Goal: Task Accomplishment & Management: Complete application form

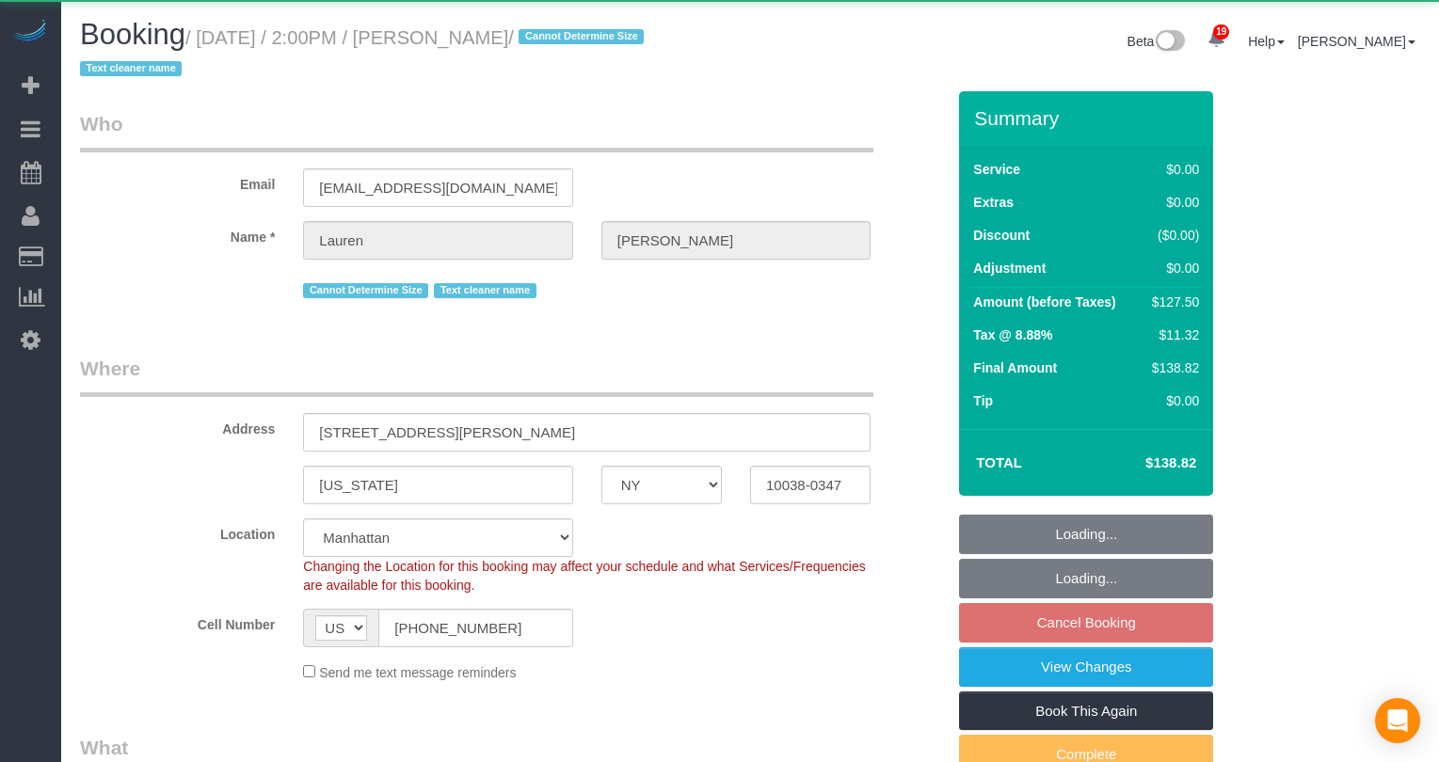
select select "NY"
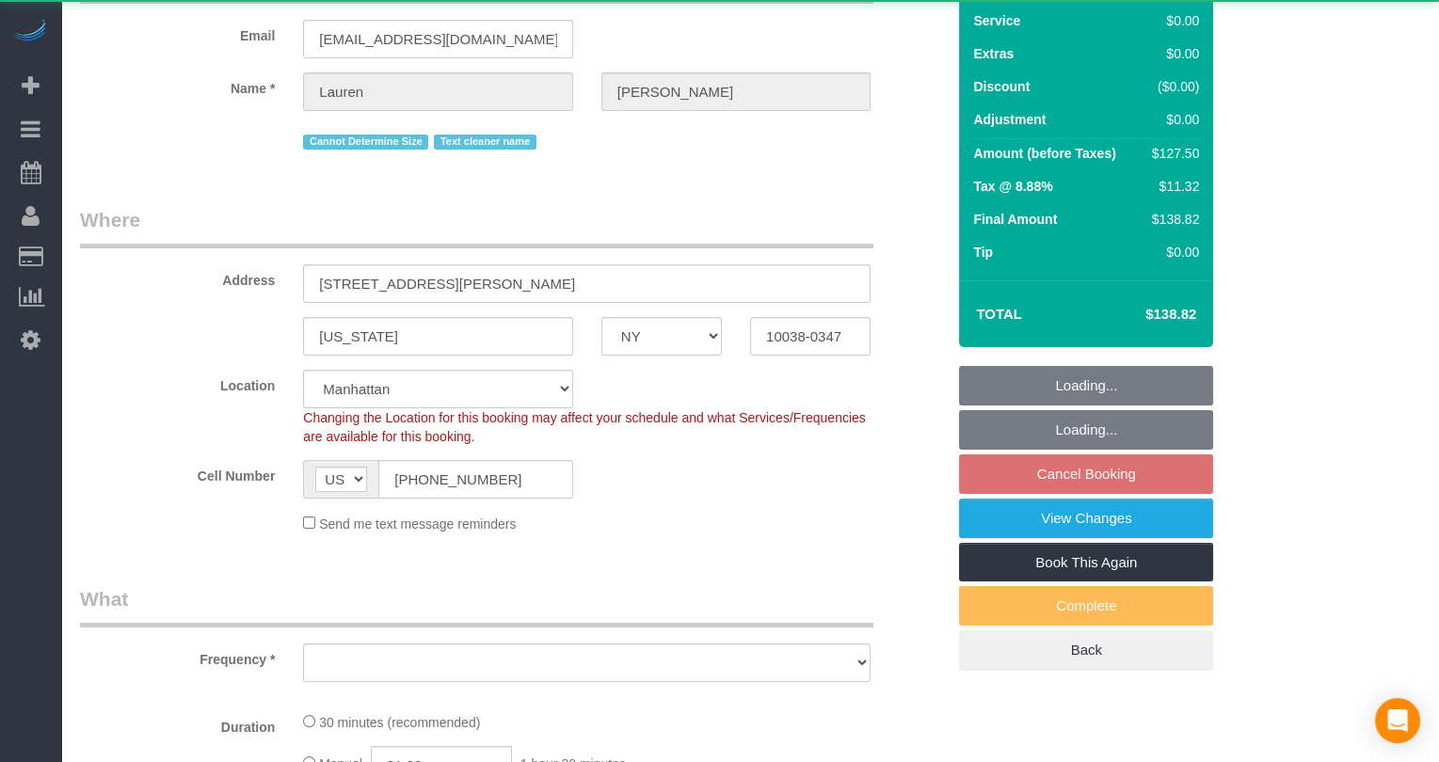
select select "object:898"
select select "string:stripe-pm_1REMk24VGloSiKo7t1T9C341"
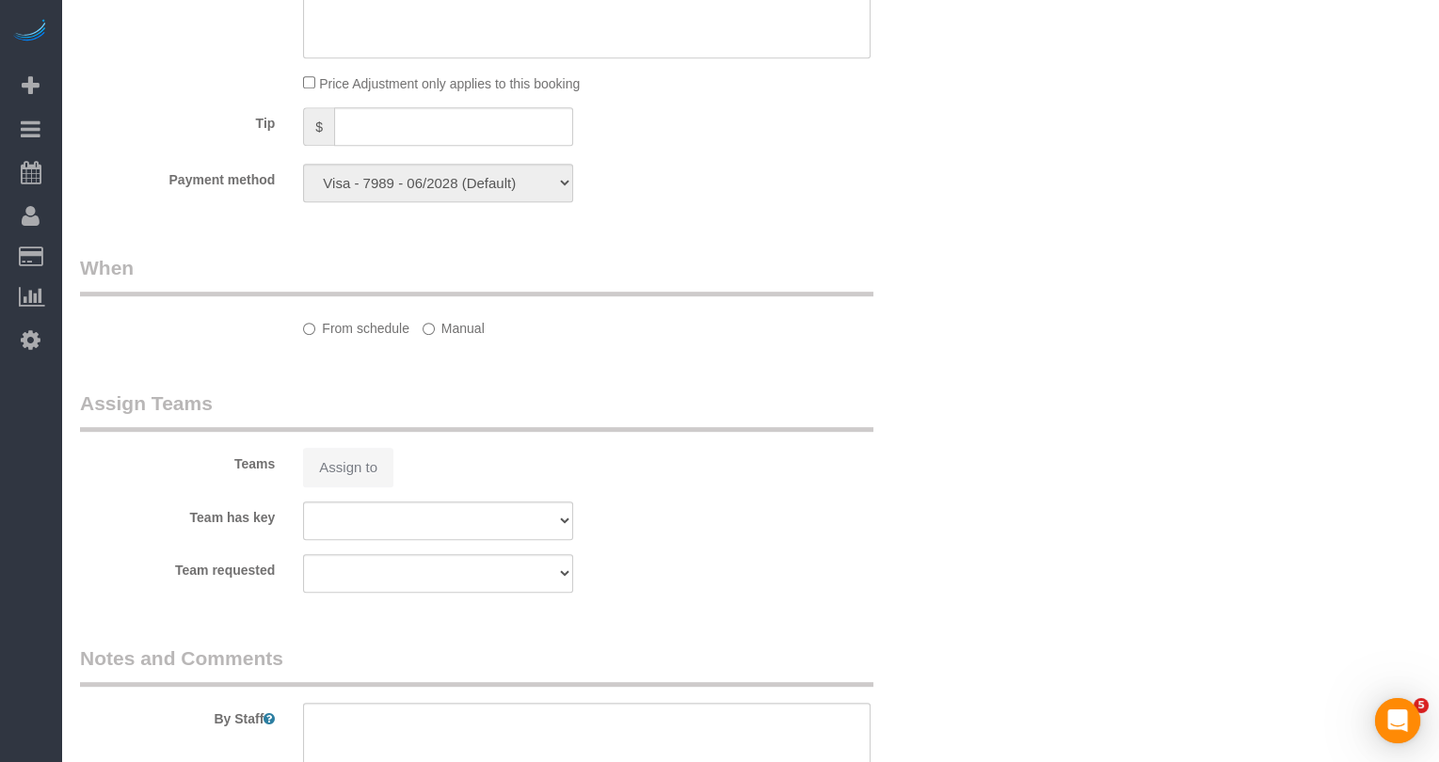
select select "number:89"
select select "number:90"
select select "number:15"
select select "number:5"
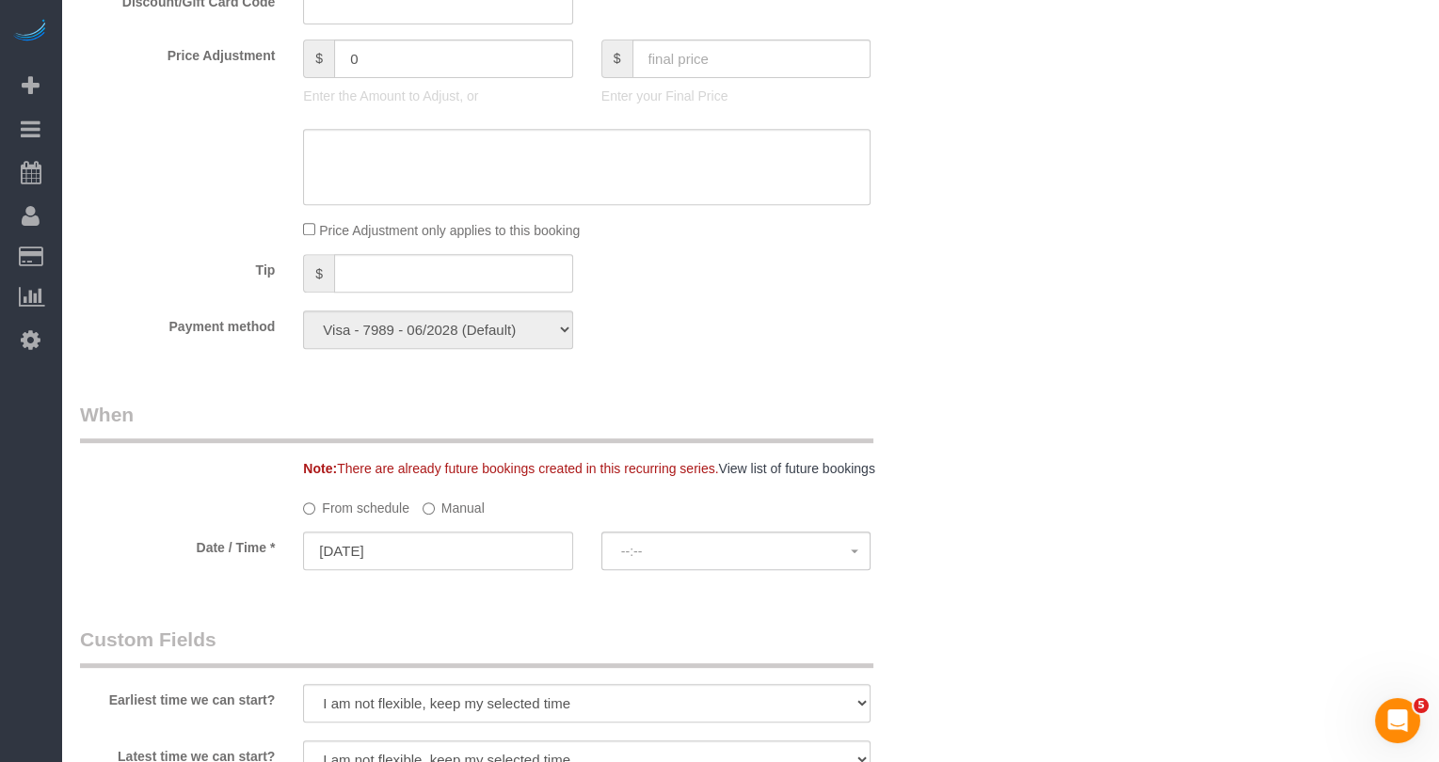
select select "spot7"
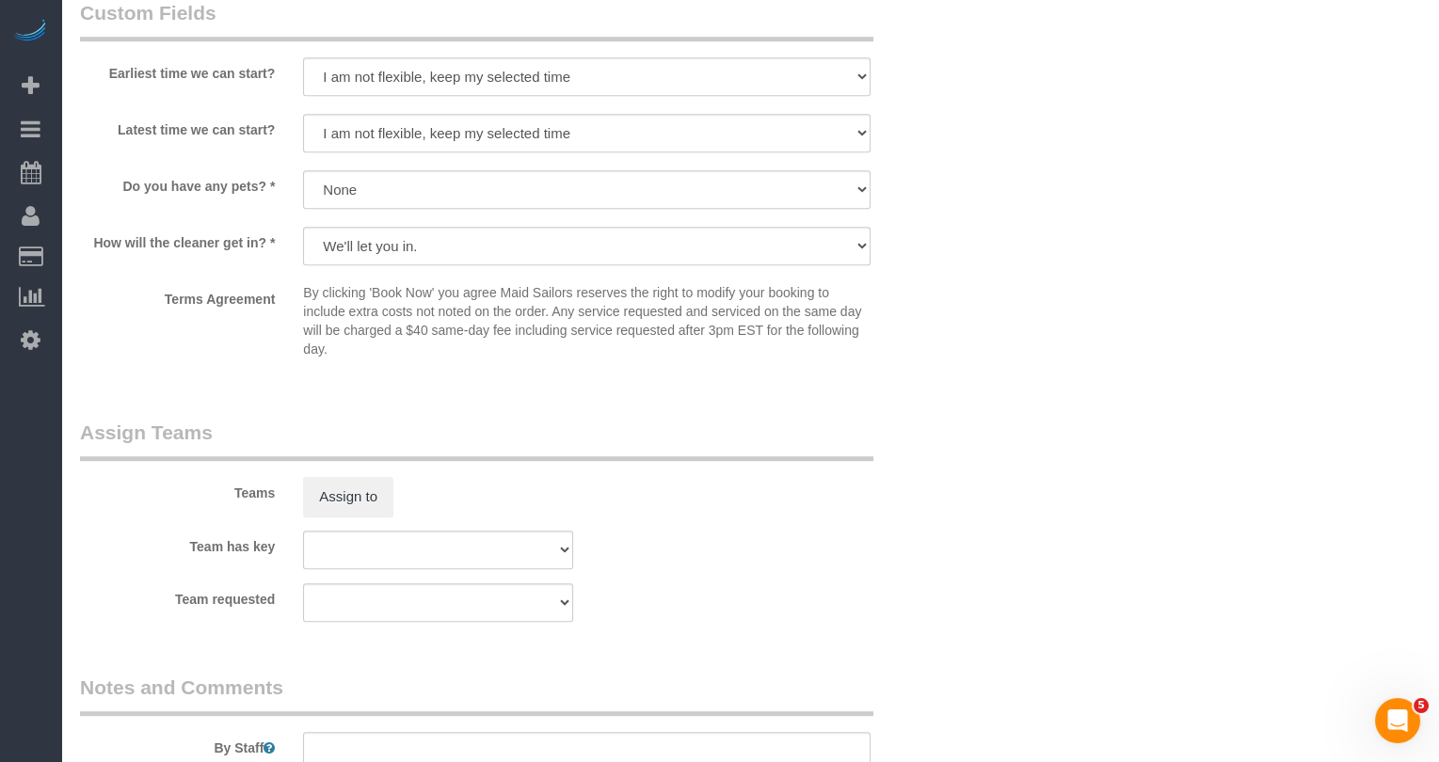
scroll to position [1981, 0]
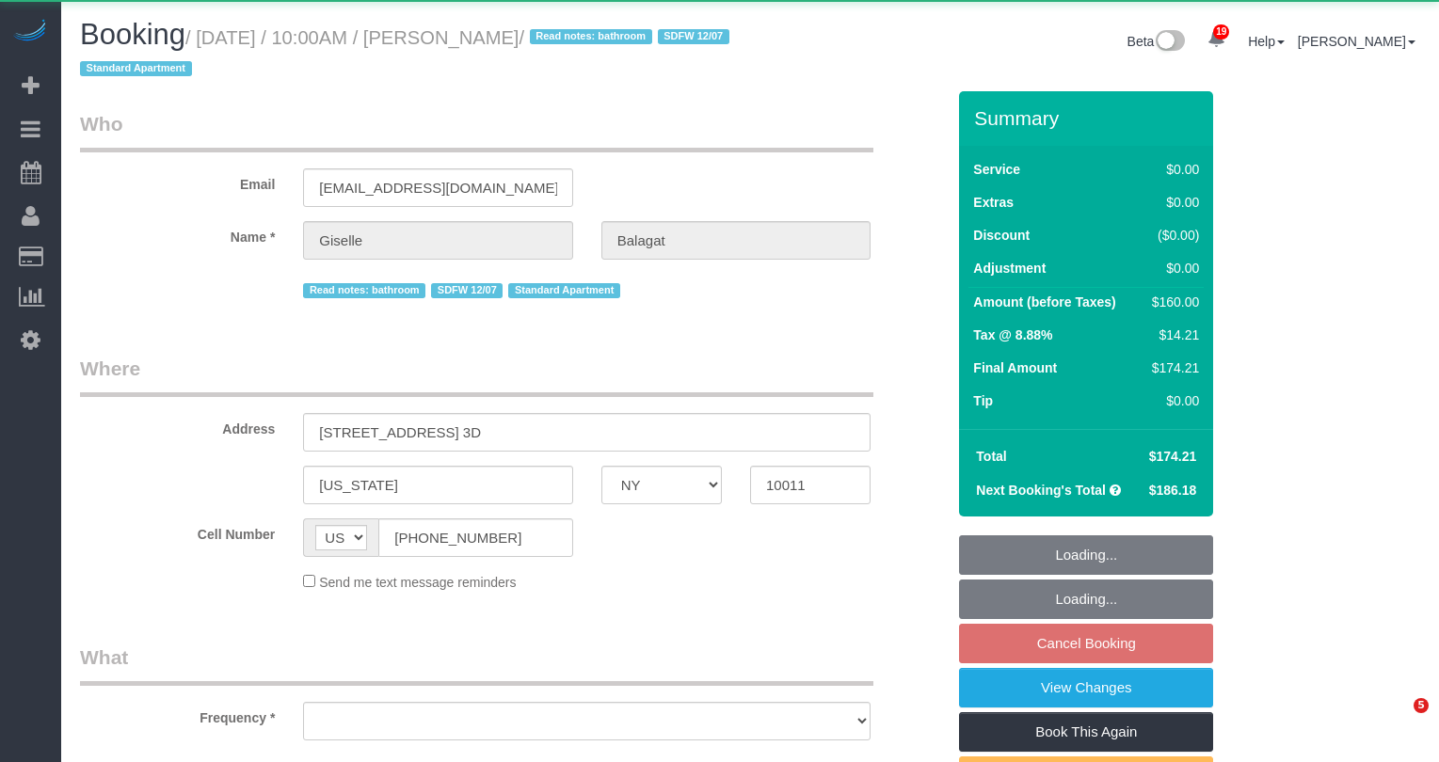
select select "NY"
select select "object:802"
select select "string:stripe-pm_1QTFDb4VGloSiKo7CCm6MjgG"
select select "1"
select select "2"
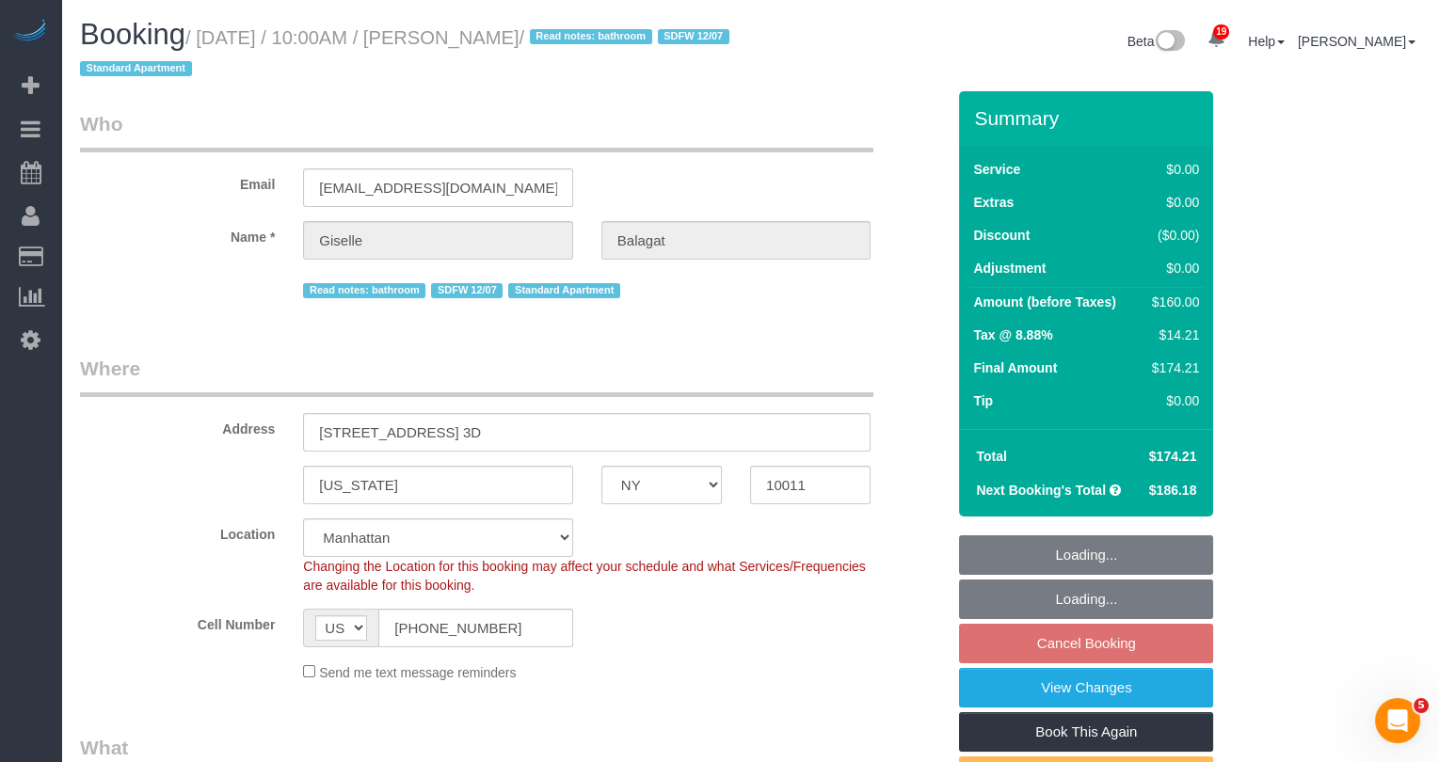
select select "object:1061"
select select "spot3"
select select "number:58"
select select "number:90"
select select "number:15"
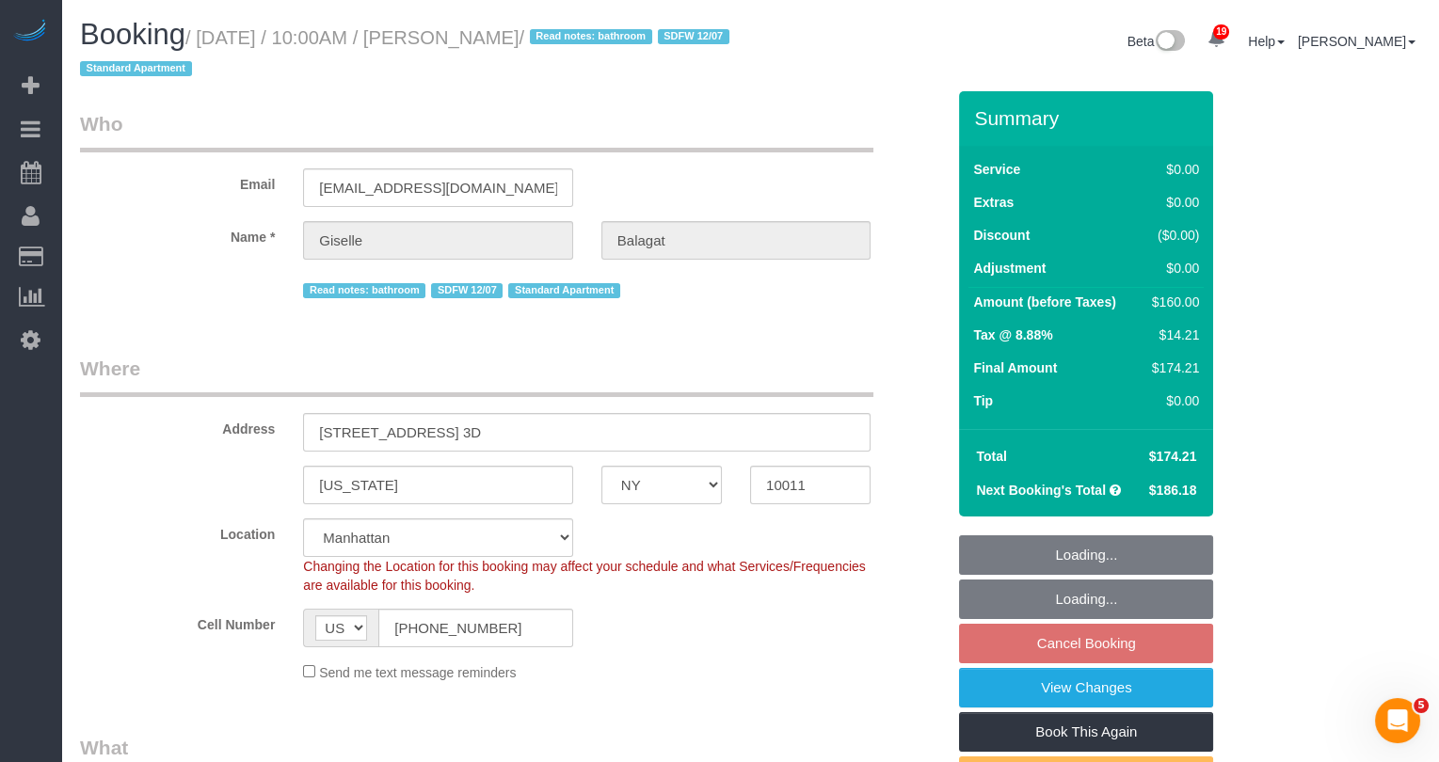
select select "number:6"
select select "1"
select select "2"
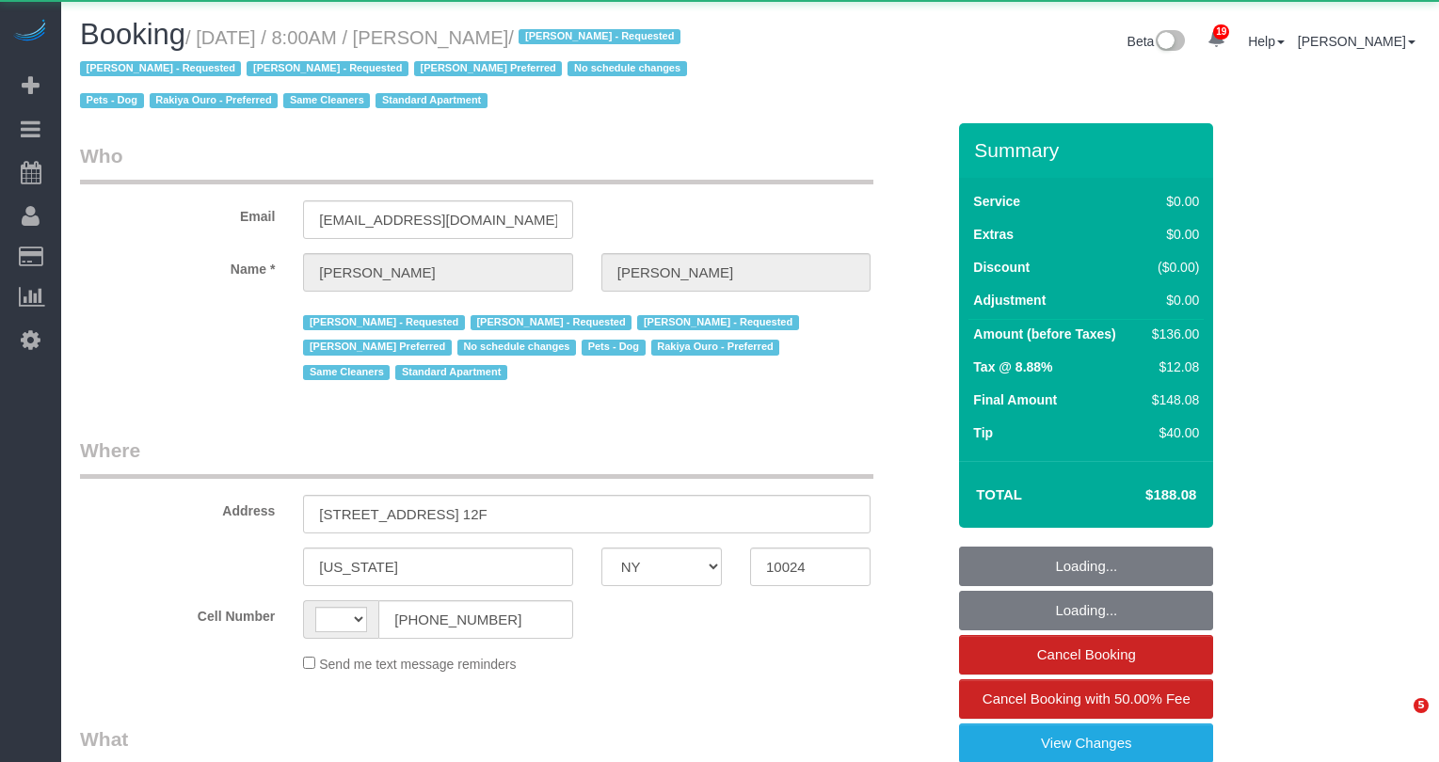
select select "NY"
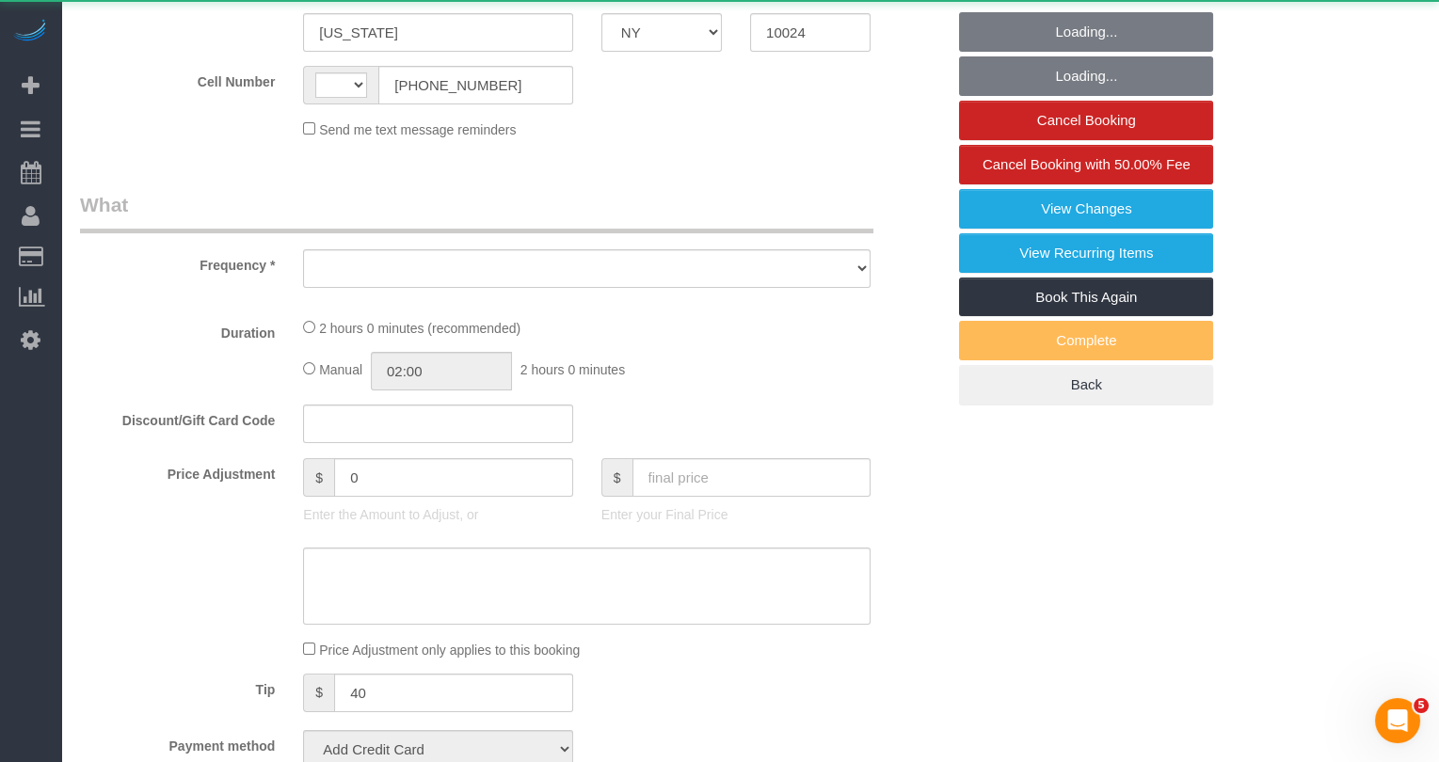
select select "string:[GEOGRAPHIC_DATA]"
select select "object:3504"
select select "1"
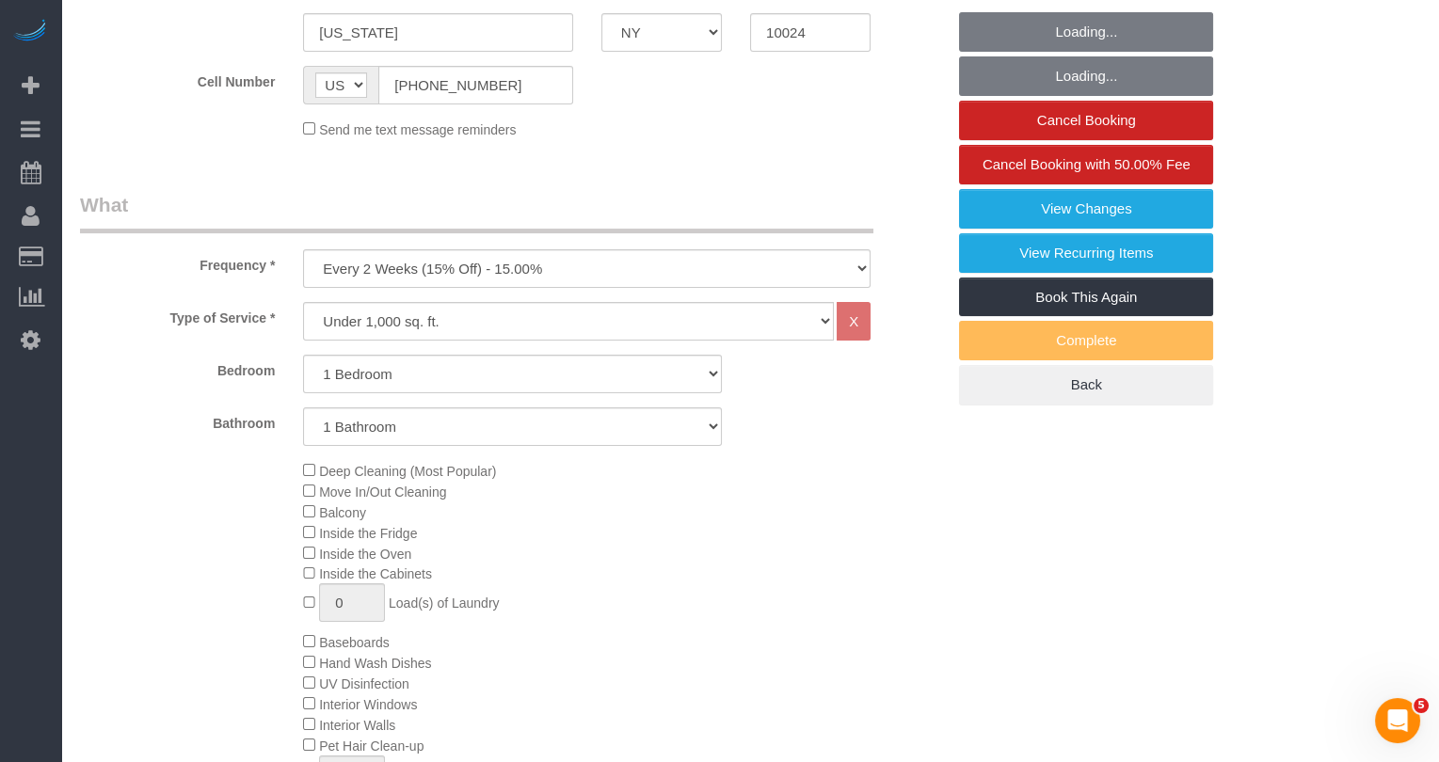
select select "string:stripe-card_1BSQqM4VGloSiKo7yEja0jlz"
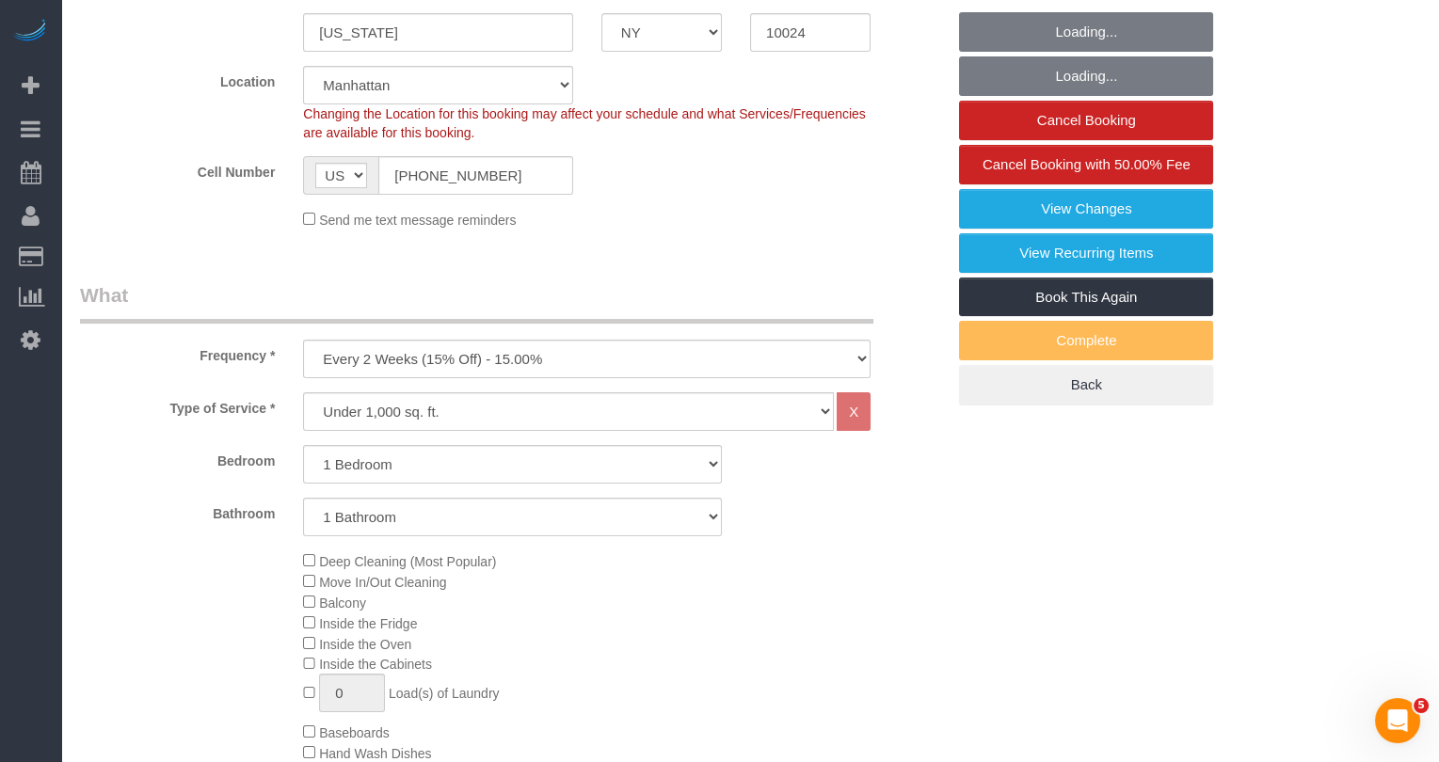
select select "spot1"
select select "number:89"
select select "number:90"
select select "number:13"
select select "number:6"
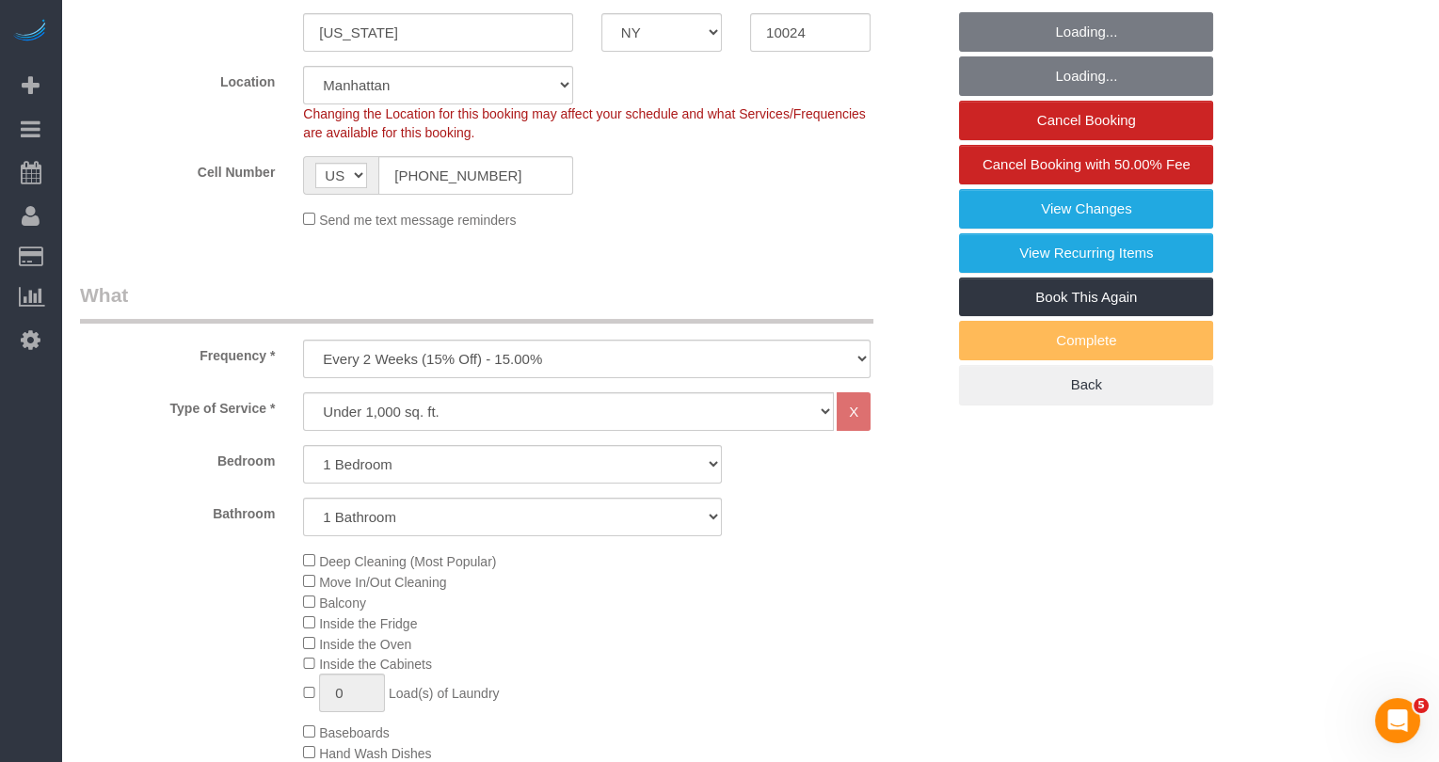
select select "number:21"
select select "1"
select select "object:4162"
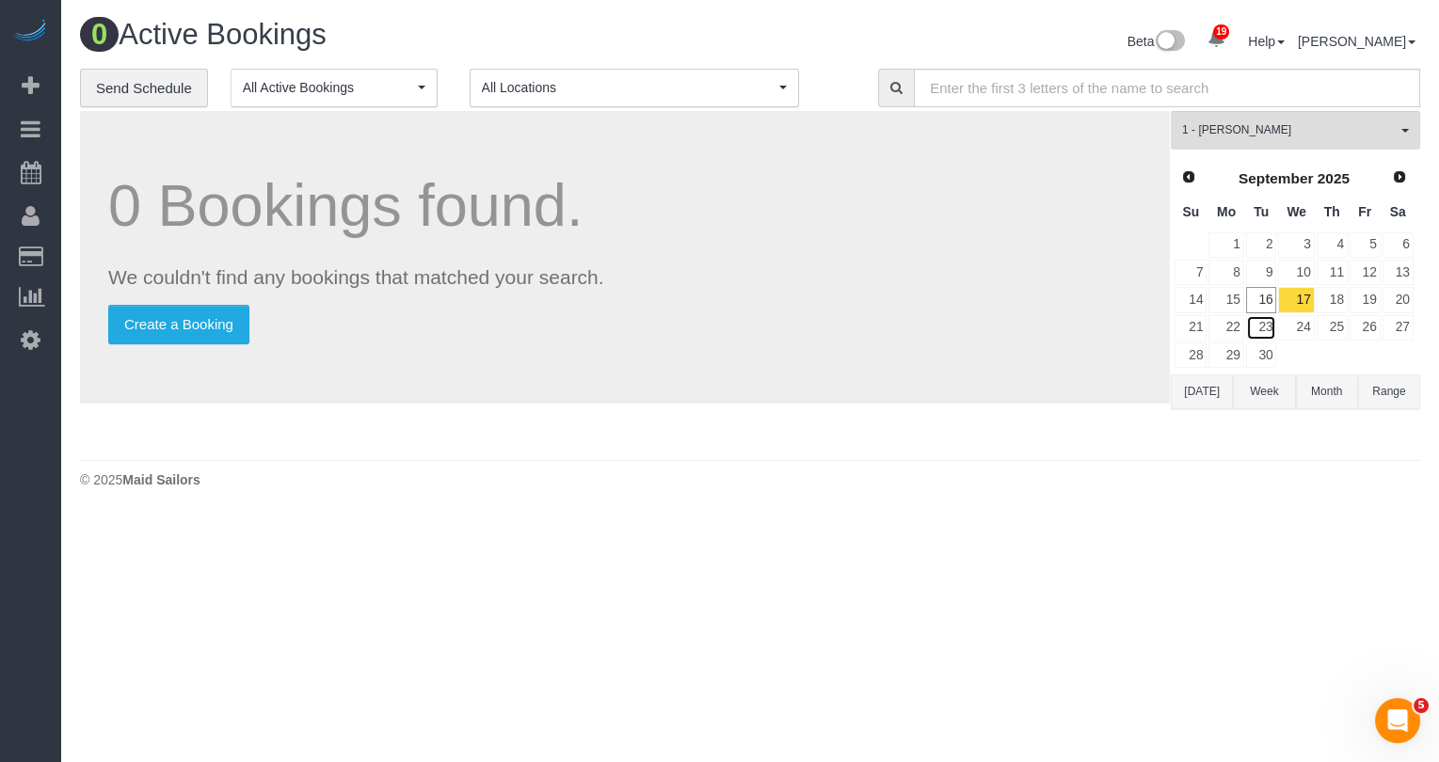
click at [1276, 329] on link "23" at bounding box center [1261, 327] width 31 height 25
click at [1297, 298] on link "17" at bounding box center [1296, 299] width 36 height 25
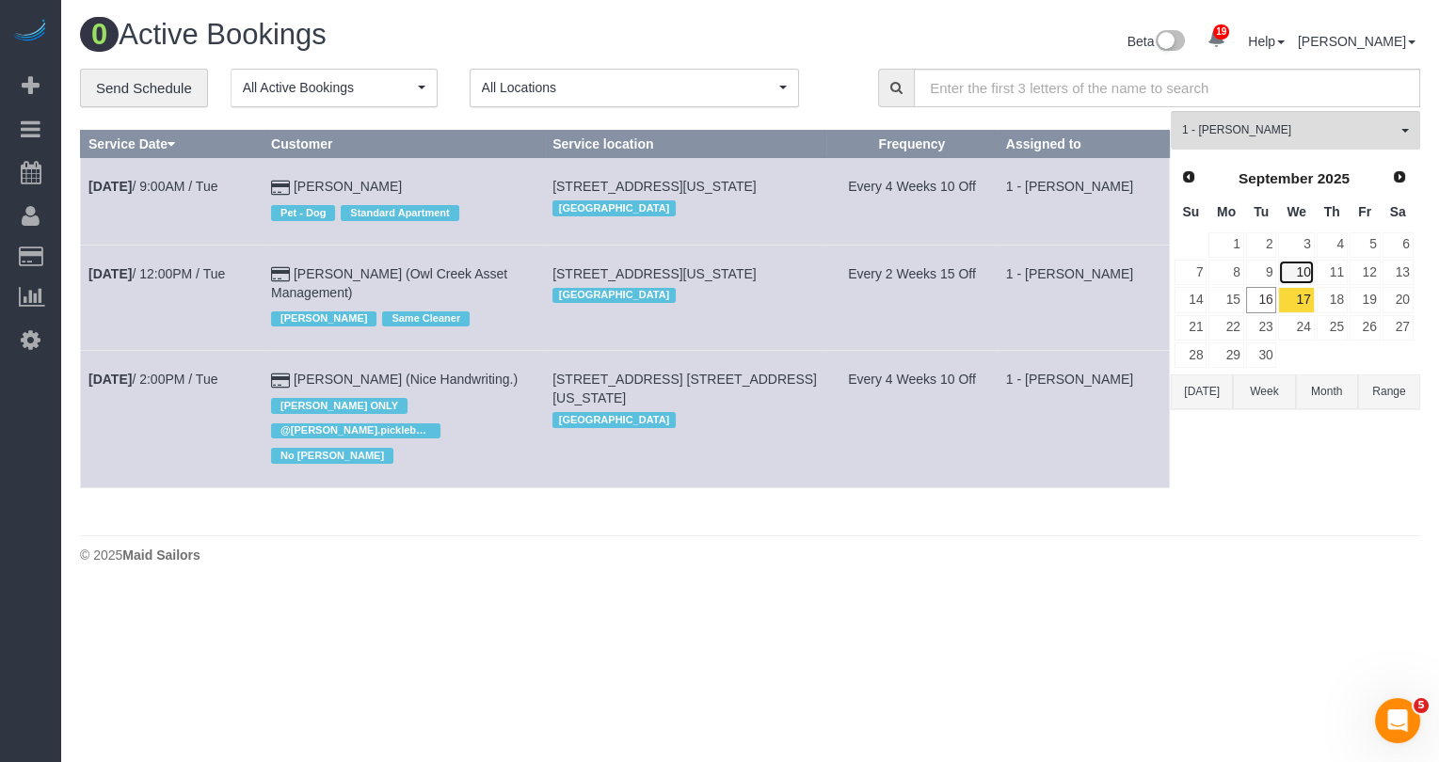
click at [1297, 277] on link "10" at bounding box center [1296, 272] width 36 height 25
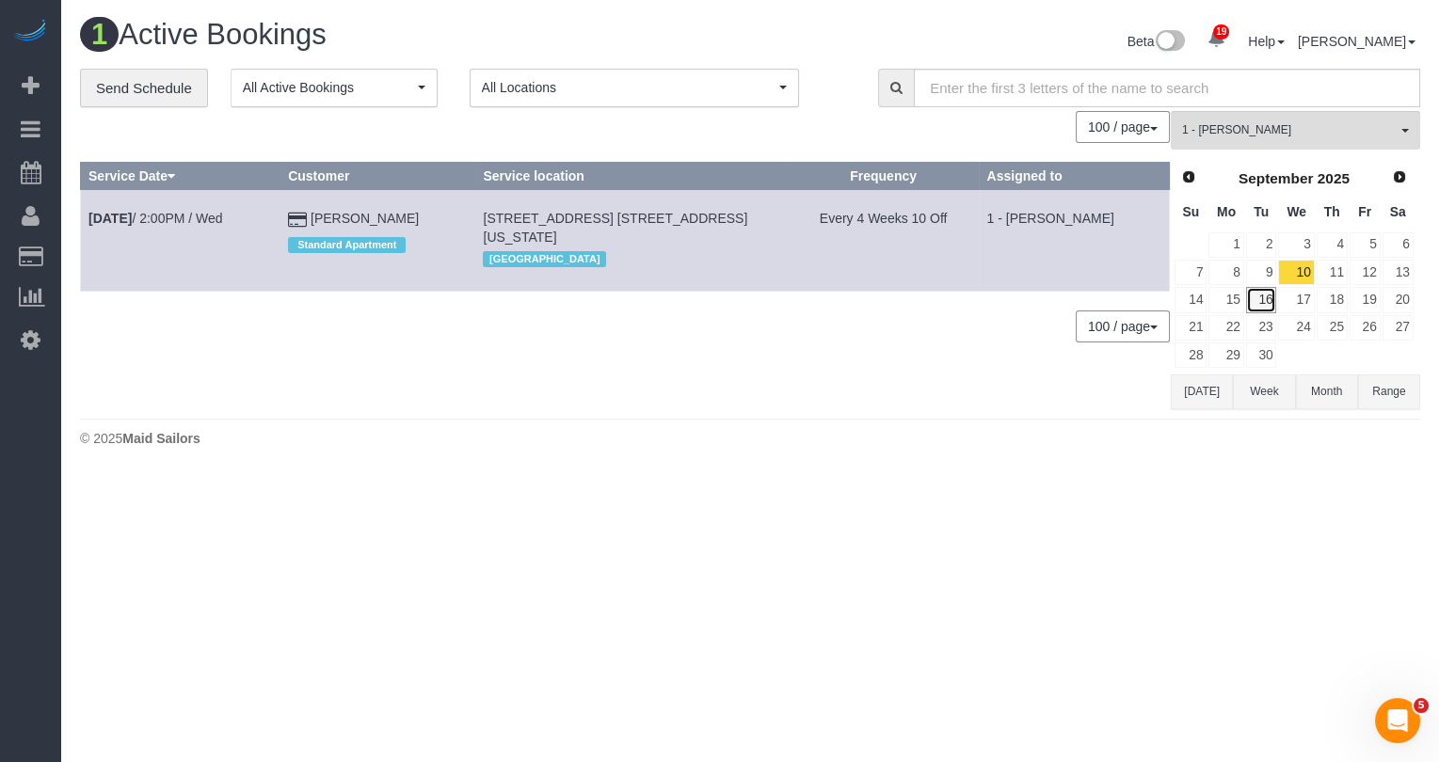
click at [1268, 298] on link "16" at bounding box center [1261, 299] width 31 height 25
click at [1293, 299] on link "17" at bounding box center [1296, 299] width 36 height 25
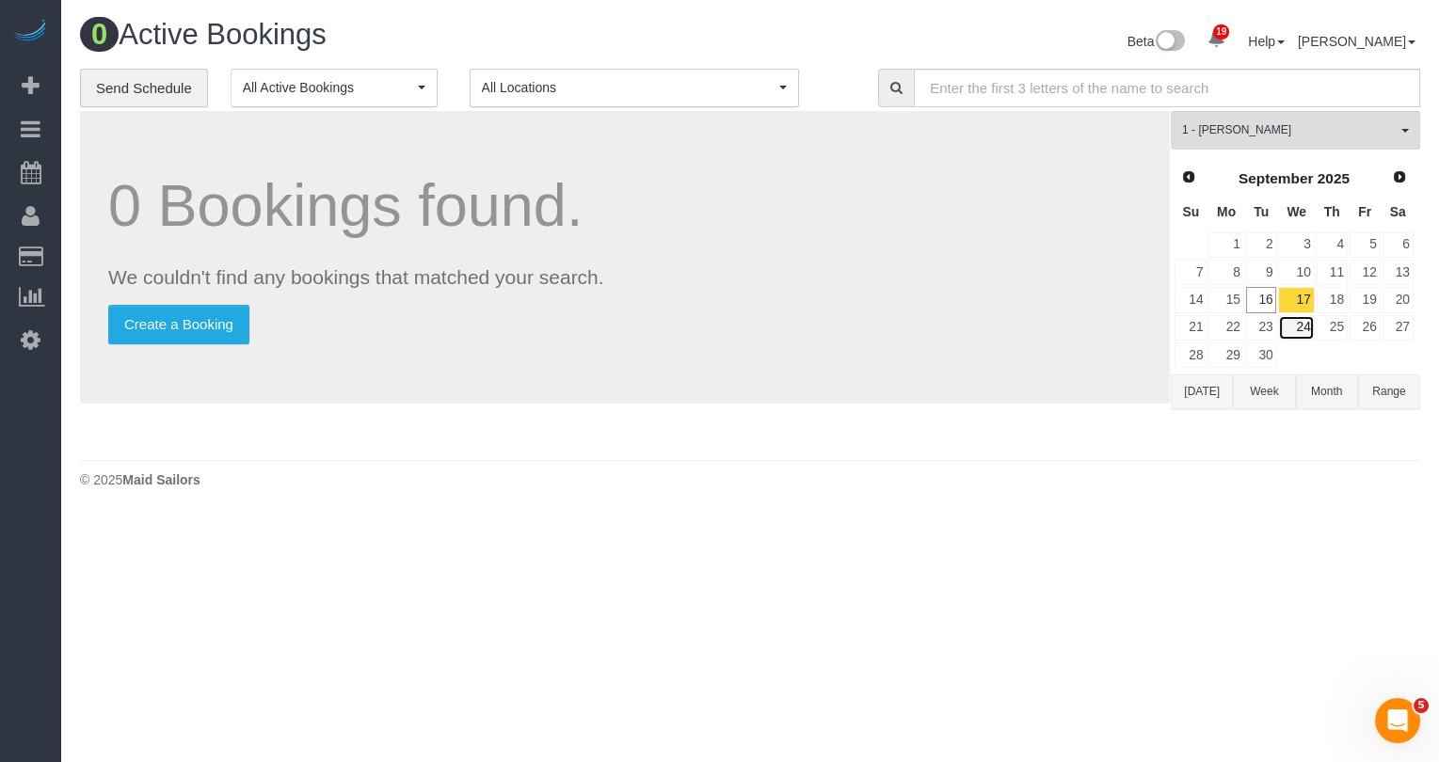
click at [1300, 321] on link "24" at bounding box center [1296, 327] width 36 height 25
click at [1302, 298] on link "17" at bounding box center [1296, 299] width 36 height 25
click at [1321, 138] on button "1 - [PERSON_NAME] All Teams" at bounding box center [1295, 130] width 249 height 39
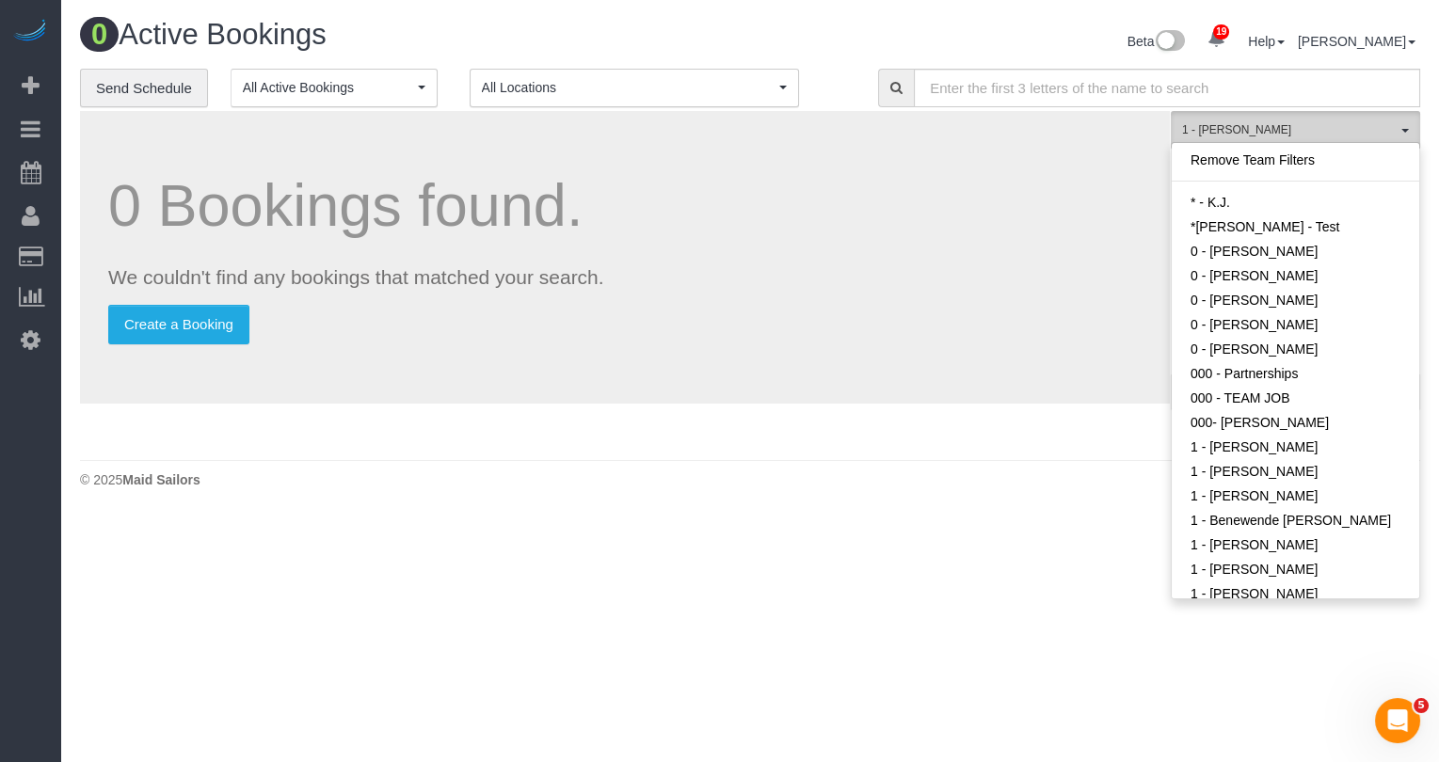
scroll to position [461, 0]
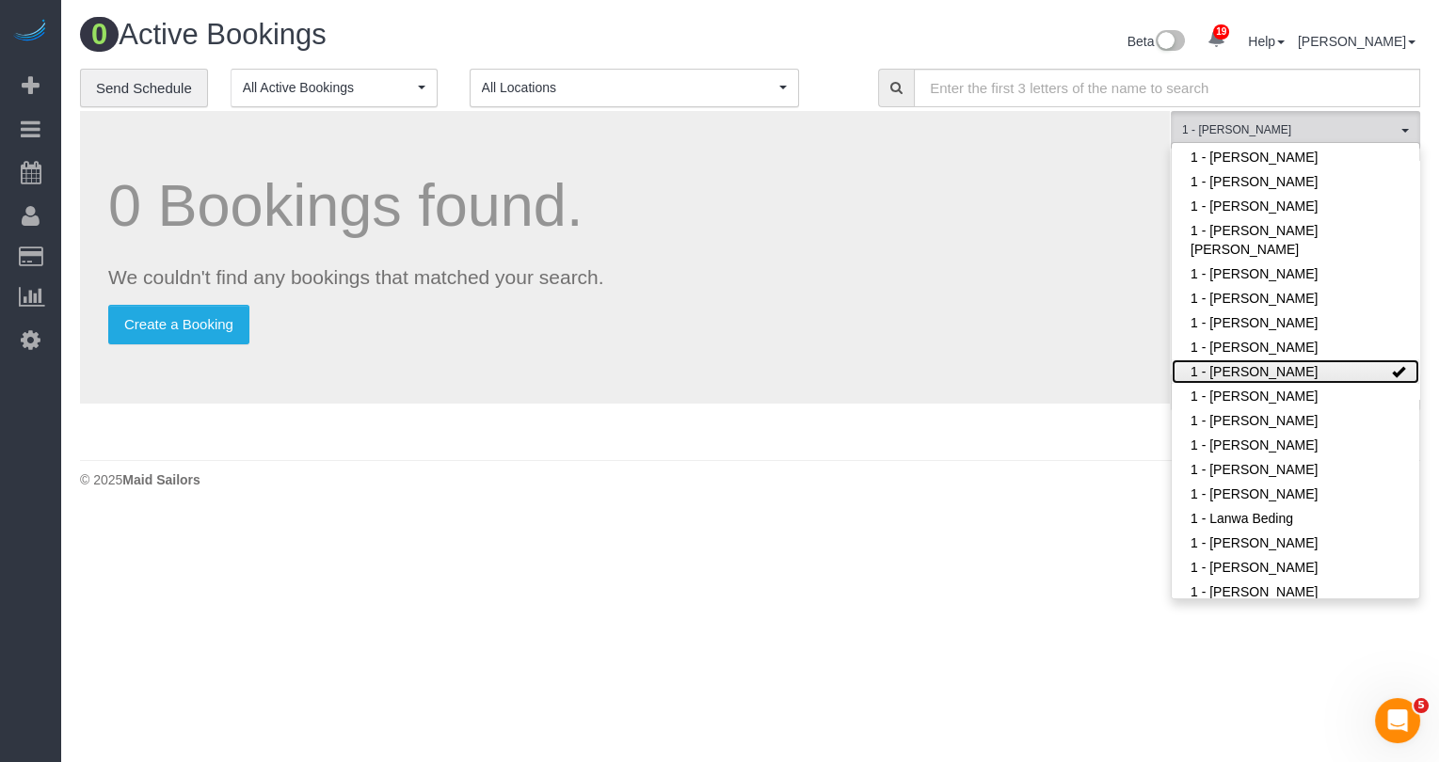
click at [1275, 370] on link "1 - [PERSON_NAME]" at bounding box center [1296, 372] width 248 height 24
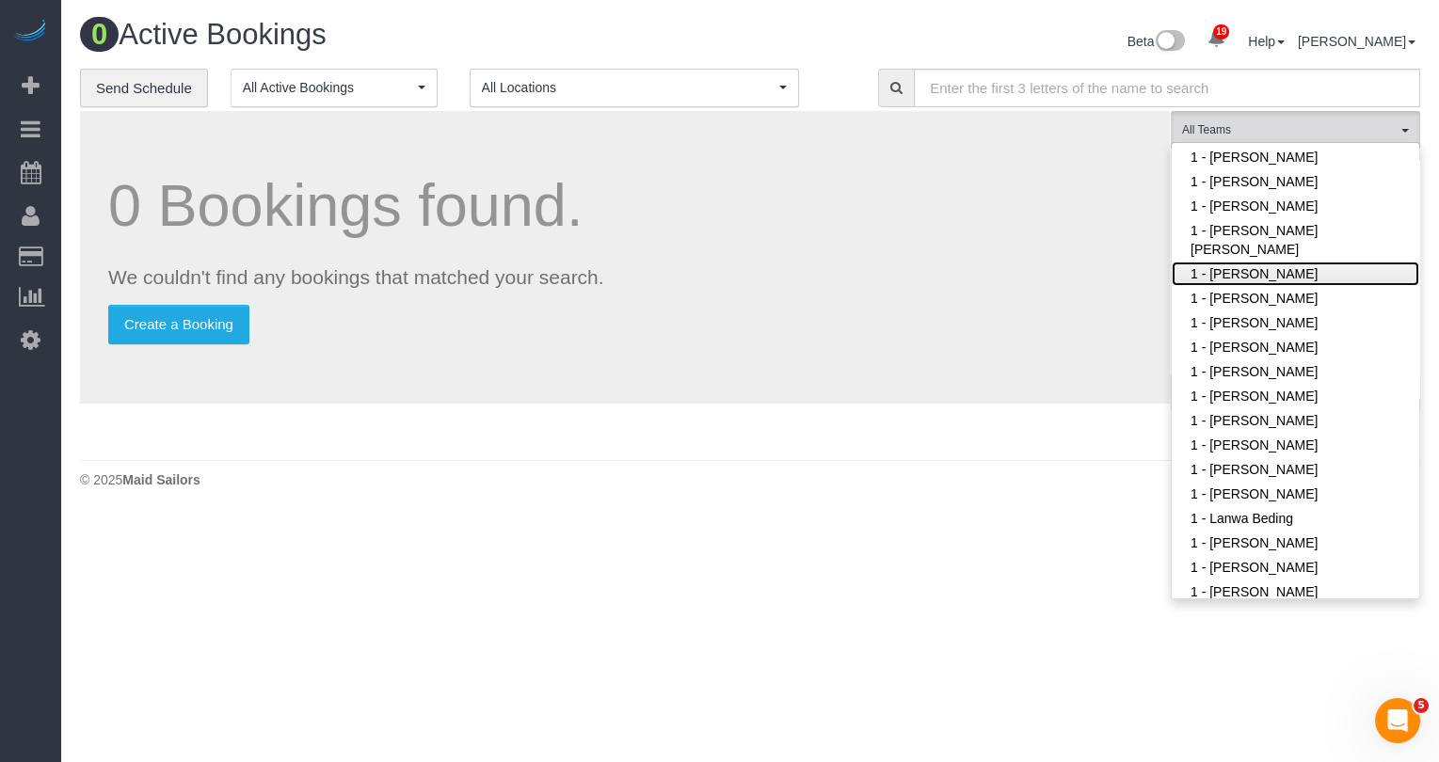
click at [1279, 276] on link "1 - [PERSON_NAME]" at bounding box center [1296, 274] width 248 height 24
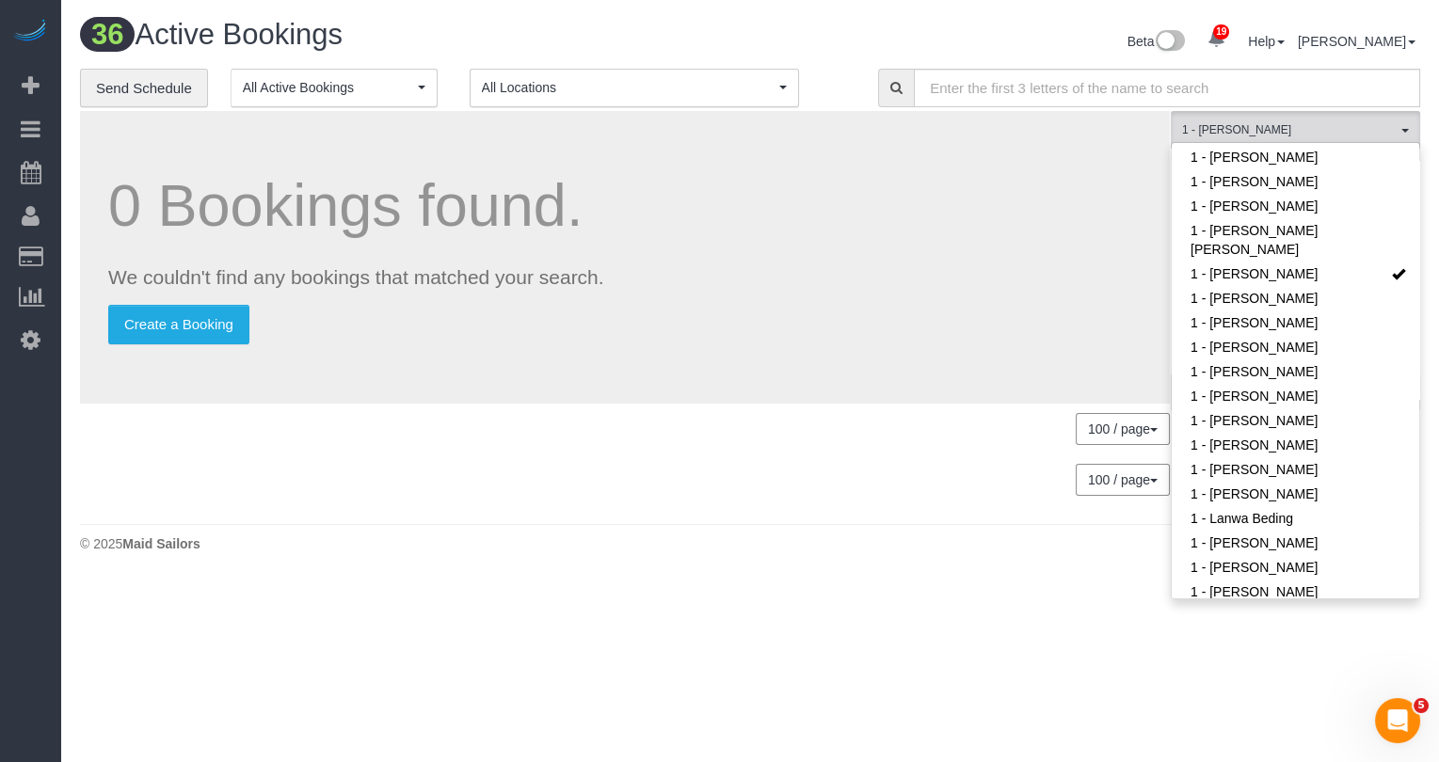
click at [1163, 291] on div "0 Bookings found. We couldn't find any bookings that matched your search. Creat…" at bounding box center [625, 257] width 1090 height 293
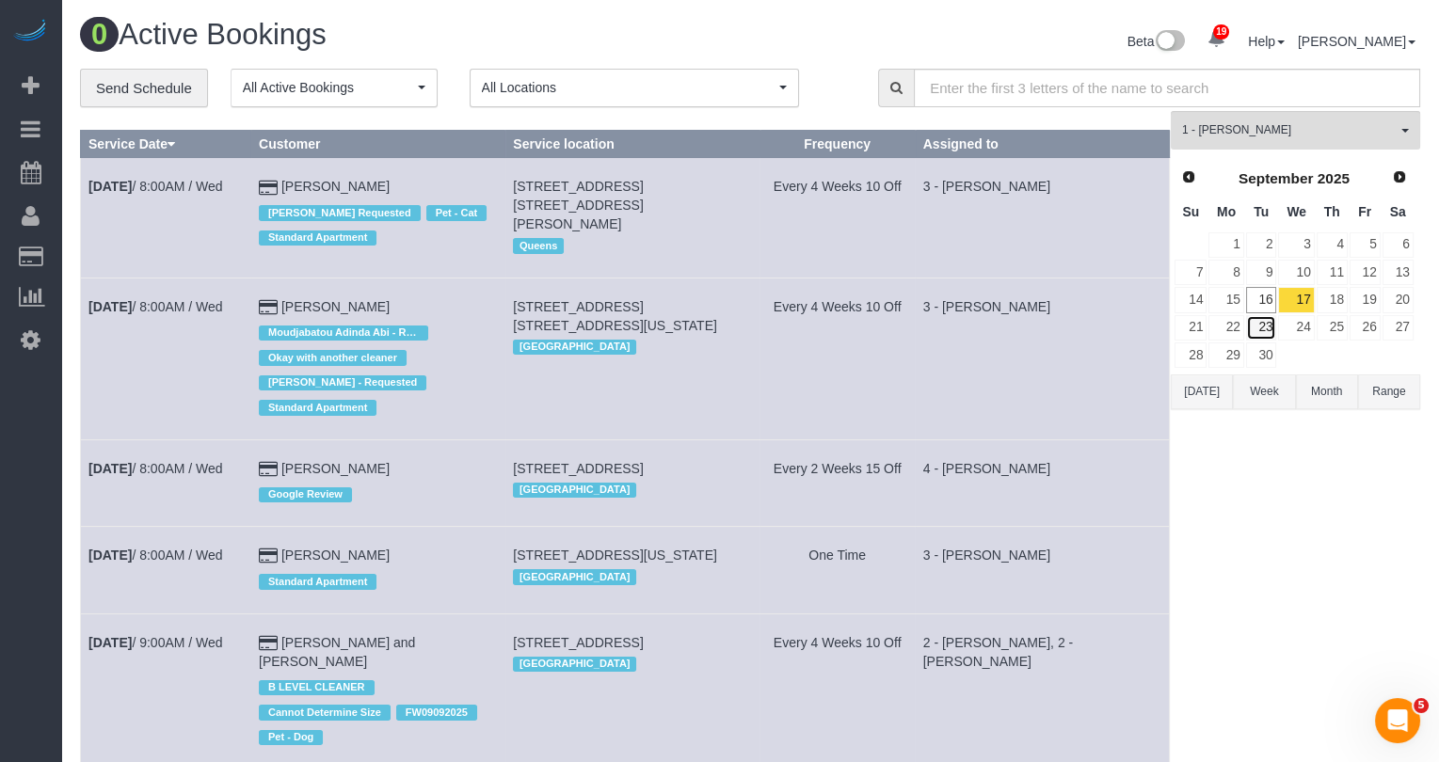
click at [1276, 326] on link "23" at bounding box center [1261, 327] width 31 height 25
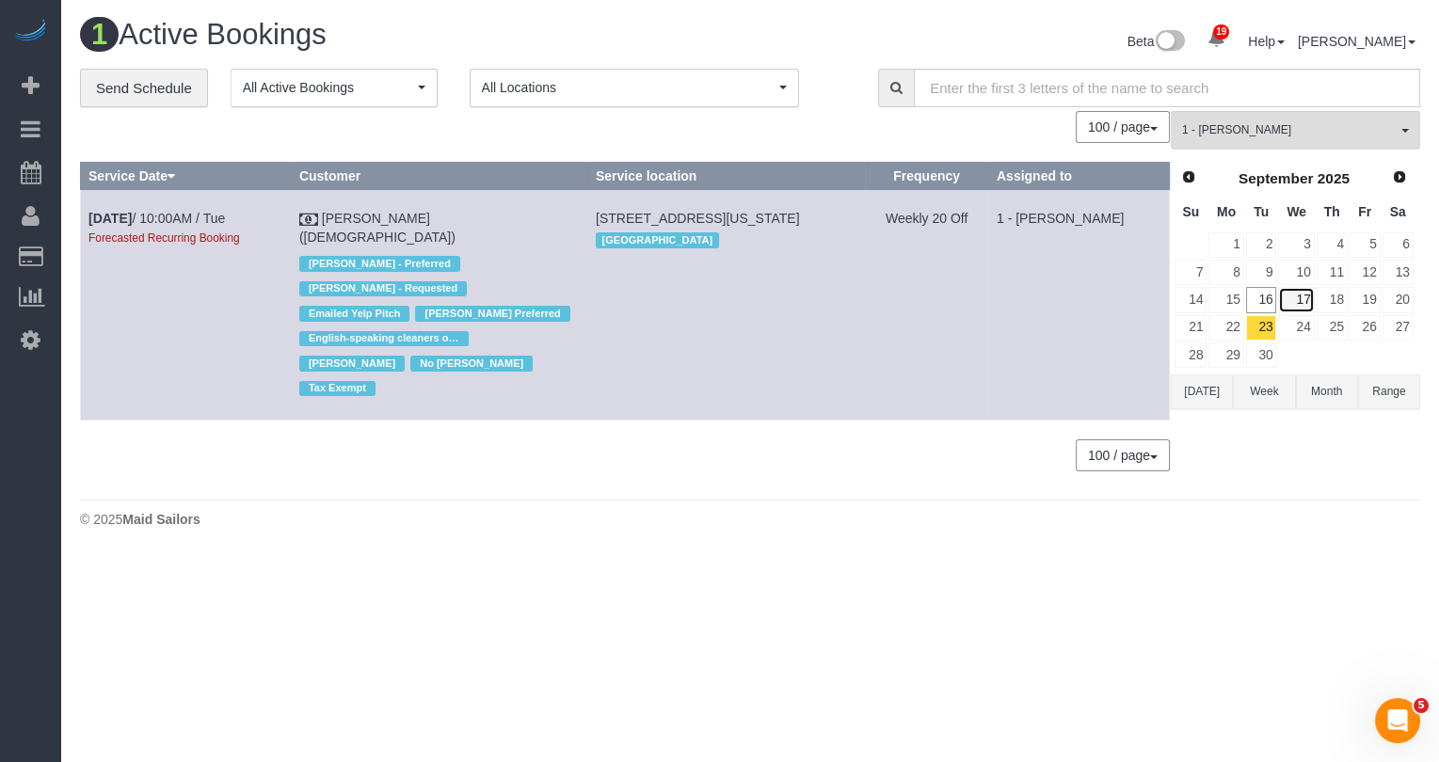
click at [1297, 302] on link "17" at bounding box center [1296, 299] width 36 height 25
